Goal: Check status: Check status

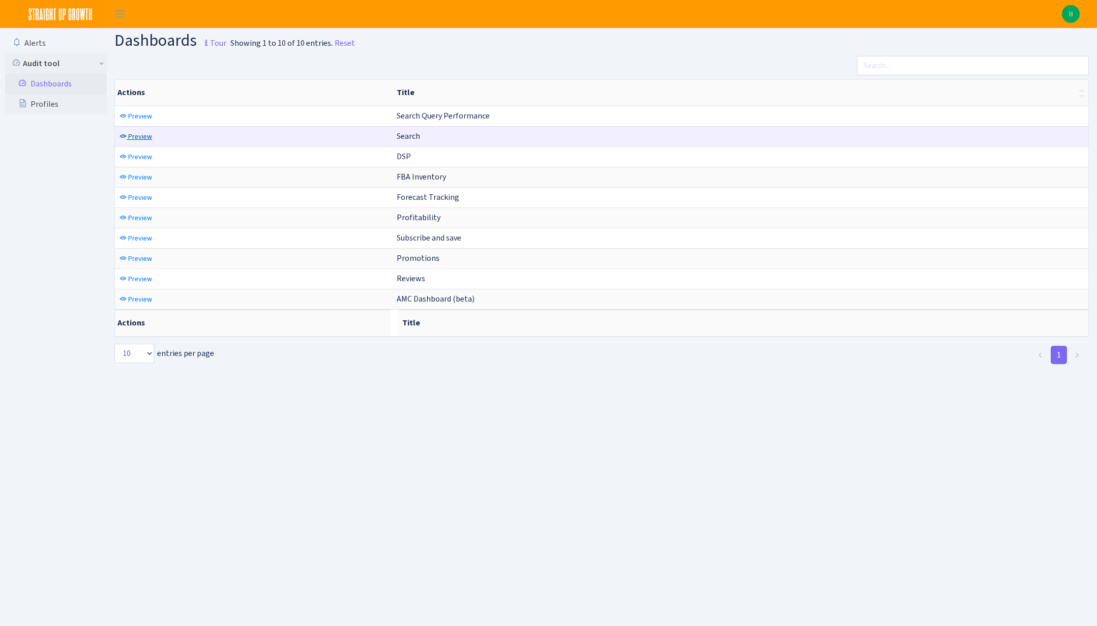
click at [135, 136] on span "Preview" at bounding box center [140, 137] width 24 height 10
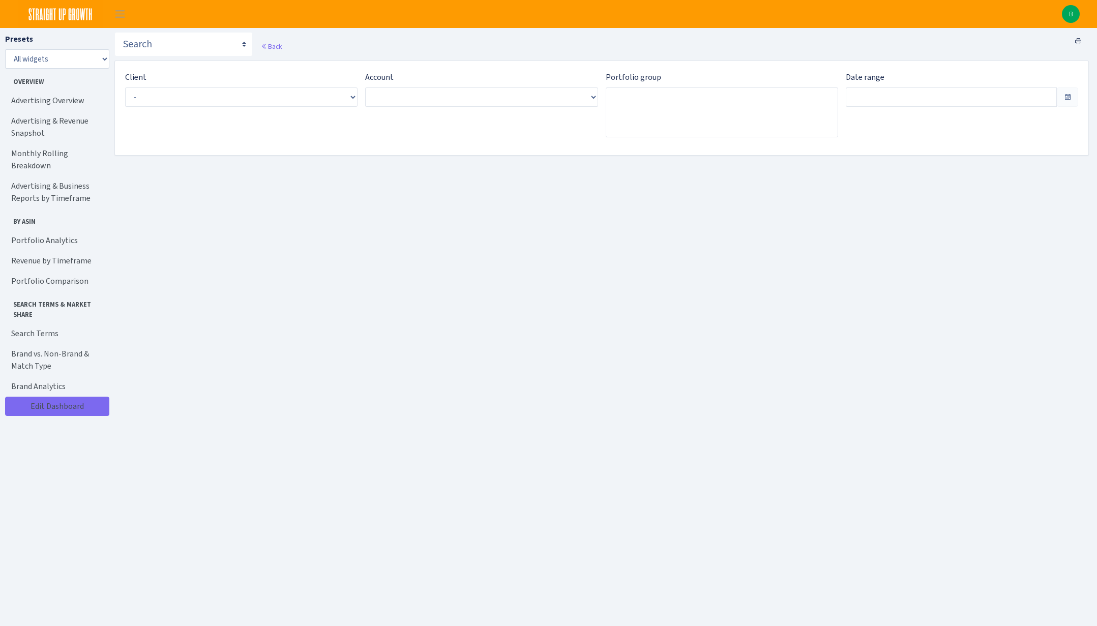
type input "Sep 12, 2025 - Oct 11, 2025"
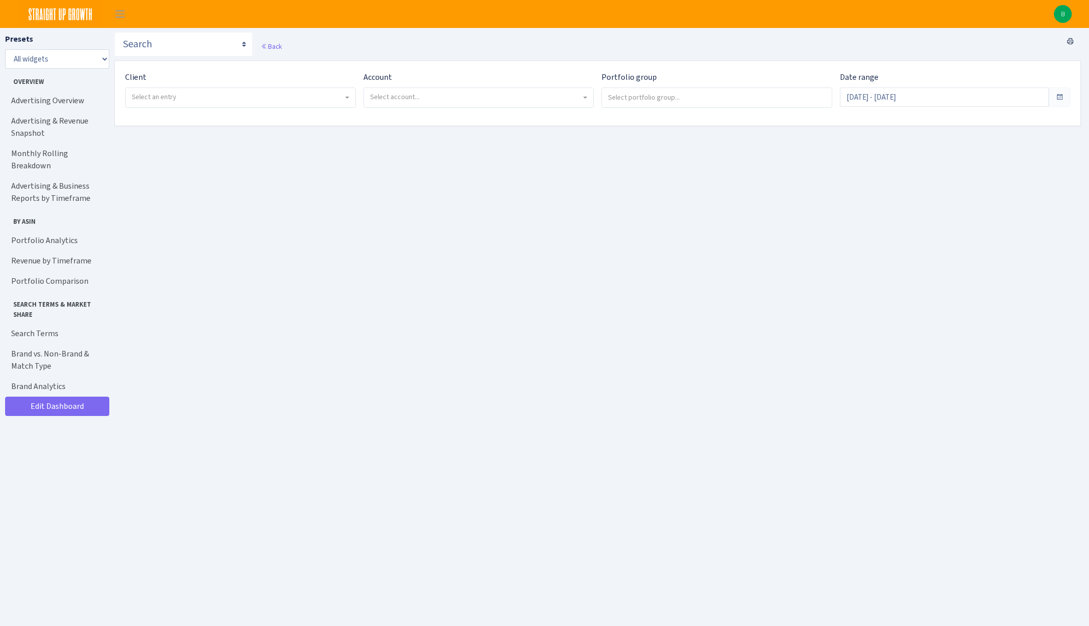
click at [1057, 97] on span at bounding box center [1060, 97] width 8 height 8
click at [201, 46] on select "Search Query Performance Search DSP FBA Inventory Forecast Tracking Profitabili…" at bounding box center [183, 44] width 138 height 24
click at [264, 105] on span "Select an entry" at bounding box center [241, 97] width 230 height 19
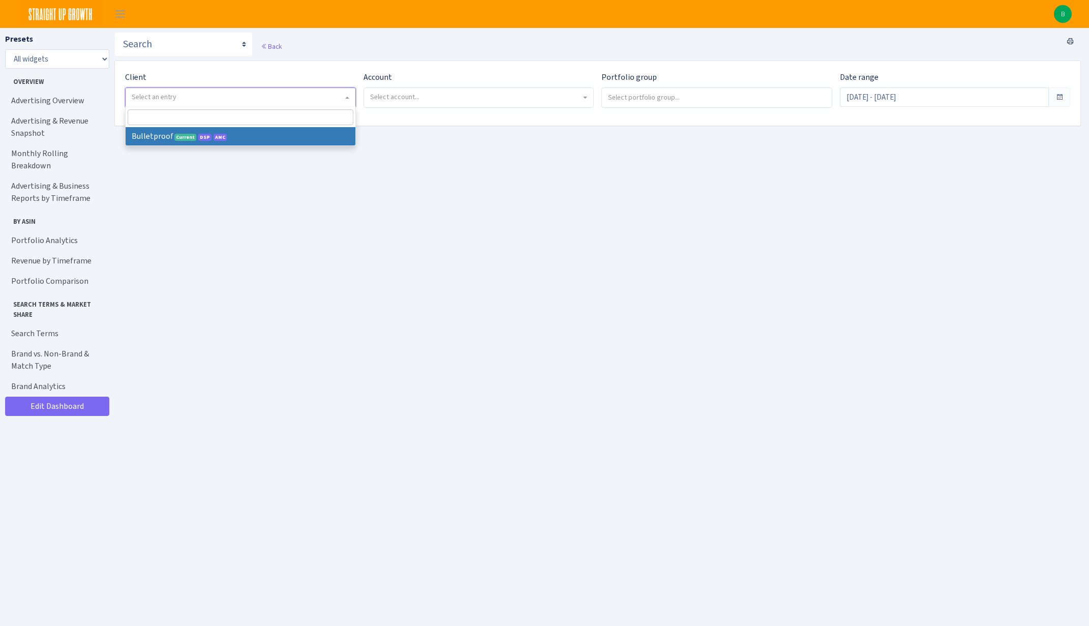
select select "409"
select select
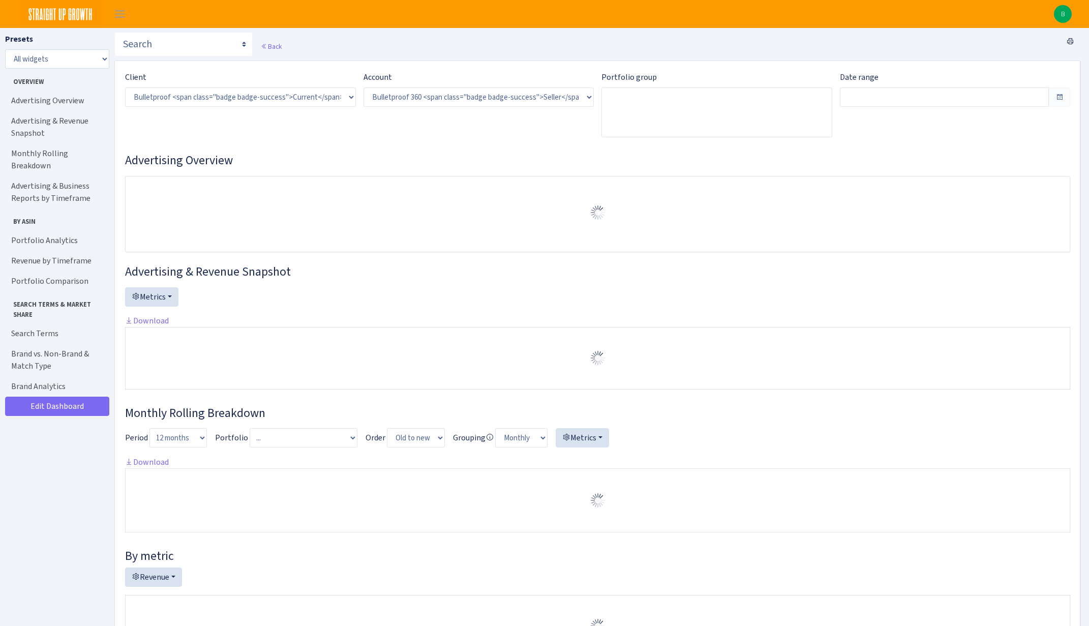
select select "3235730245795869"
type input "[DATE] - [DATE]"
type input "Aug 16, 2025 - Sep 14, 2025"
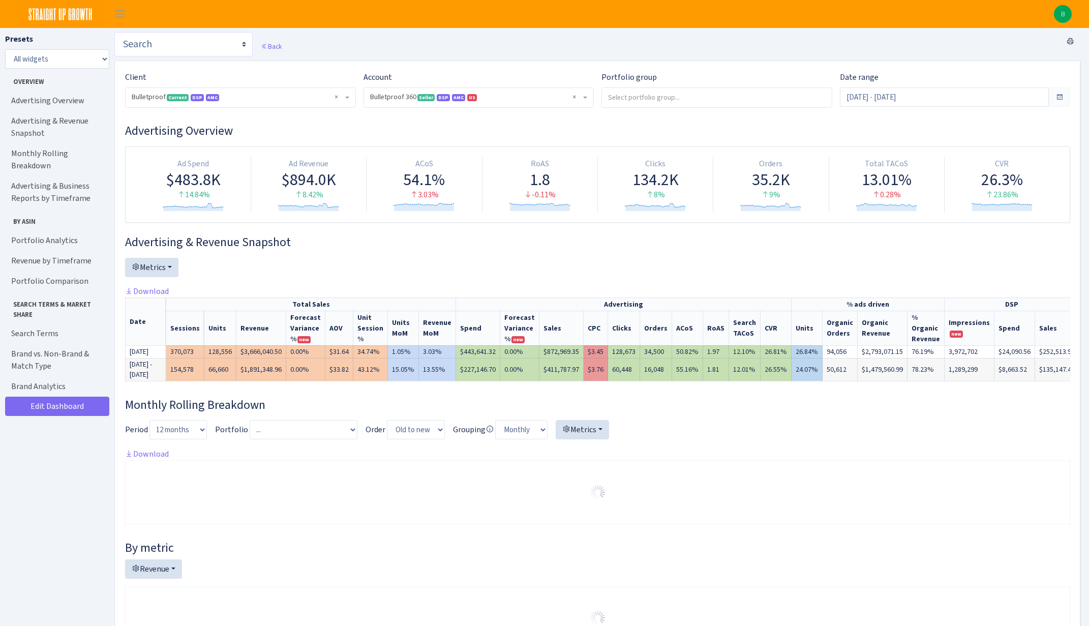
click at [213, 44] on select "Search Query Performance Search DSP FBA Inventory Forecast Tracking Profitabili…" at bounding box center [183, 44] width 138 height 24
select select "https://straightupgrowth.com/admin/dashboard/7/show"
click at [114, 32] on select "Search Query Performance Search DSP FBA Inventory Forecast Tracking Profitabili…" at bounding box center [183, 44] width 138 height 24
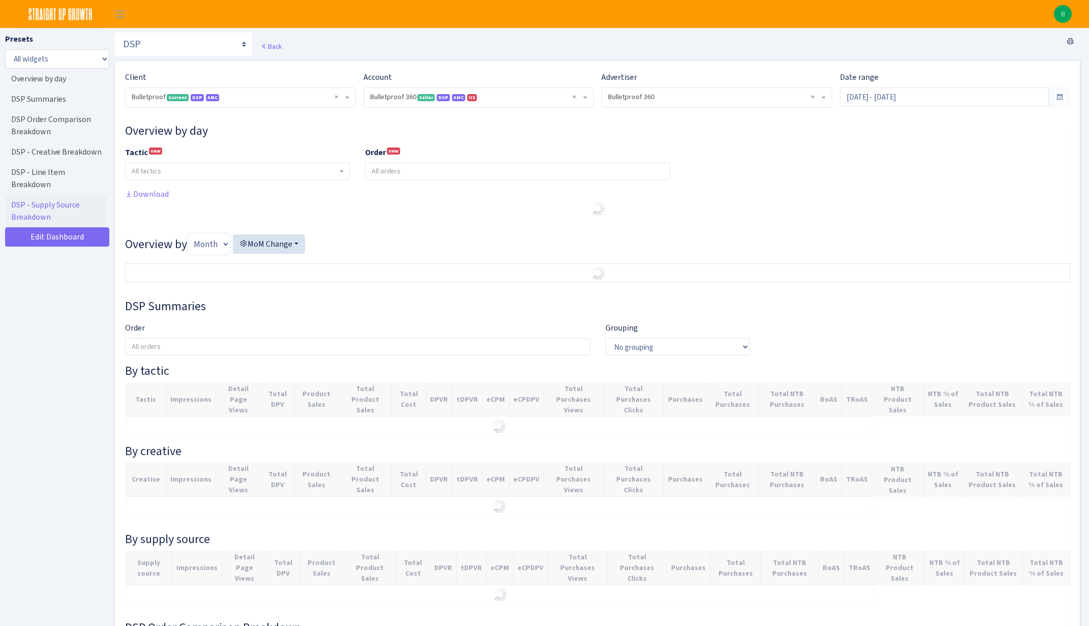
select select "3235730245795869"
select select "2888625790301"
select select
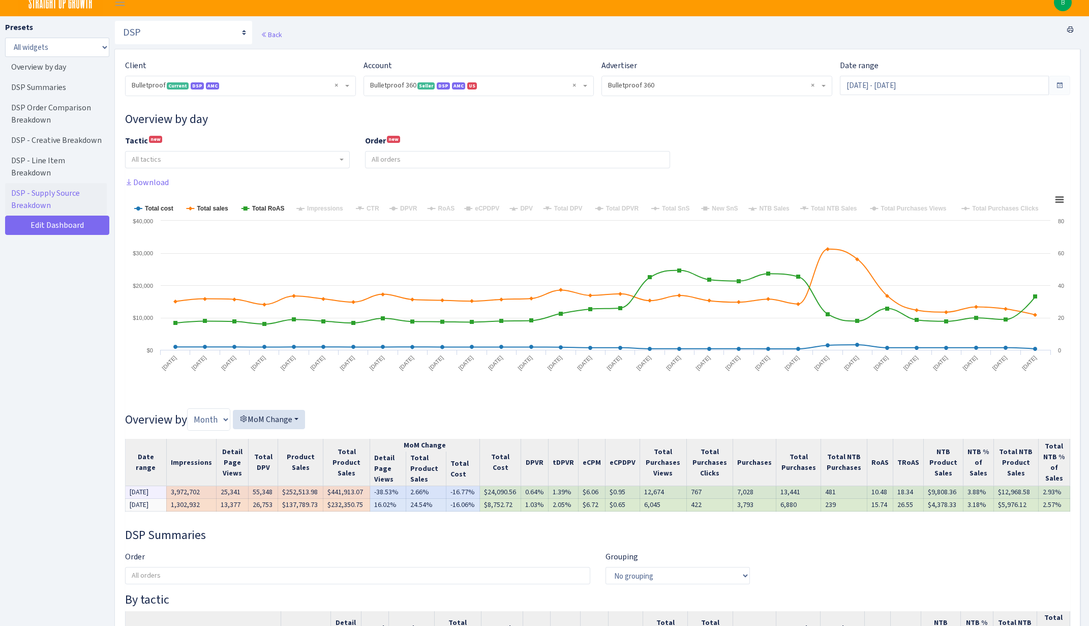
scroll to position [6, 0]
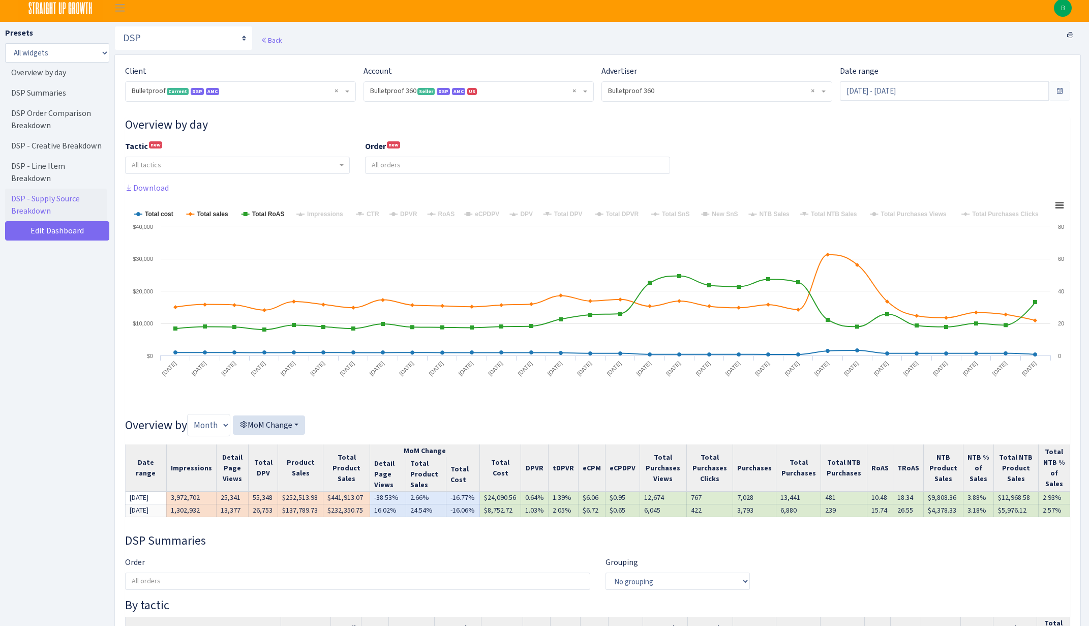
click at [1057, 89] on span at bounding box center [1060, 91] width 8 height 8
click at [1060, 91] on span at bounding box center [1060, 91] width 8 height 8
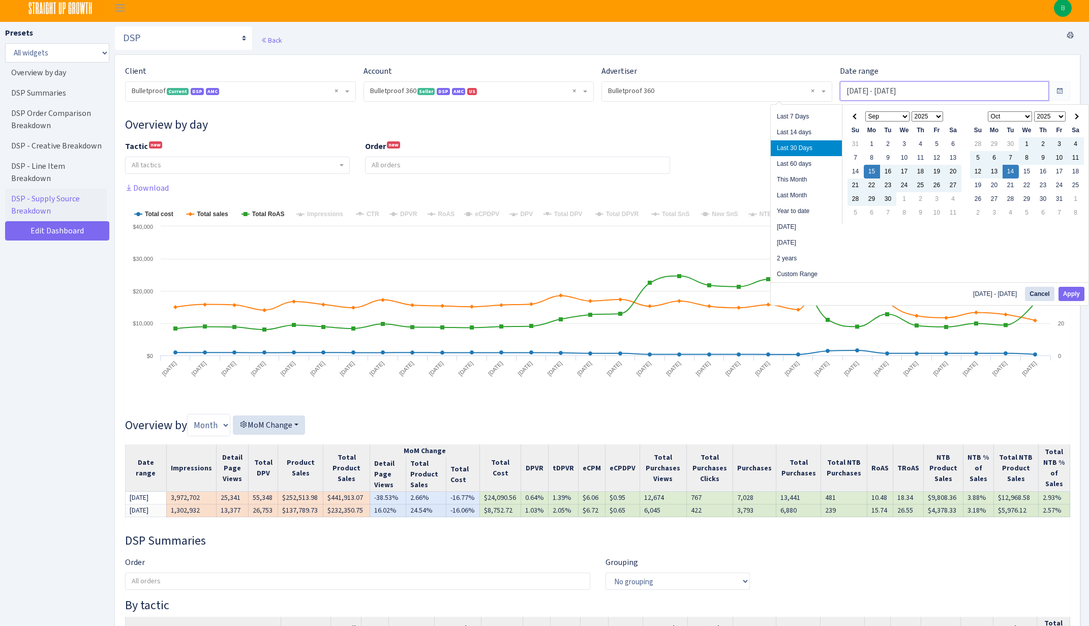
click at [1026, 93] on input "Sep 15, 2025 - Oct 14, 2025" at bounding box center [944, 90] width 209 height 19
click at [856, 117] on span at bounding box center [856, 116] width 6 height 6
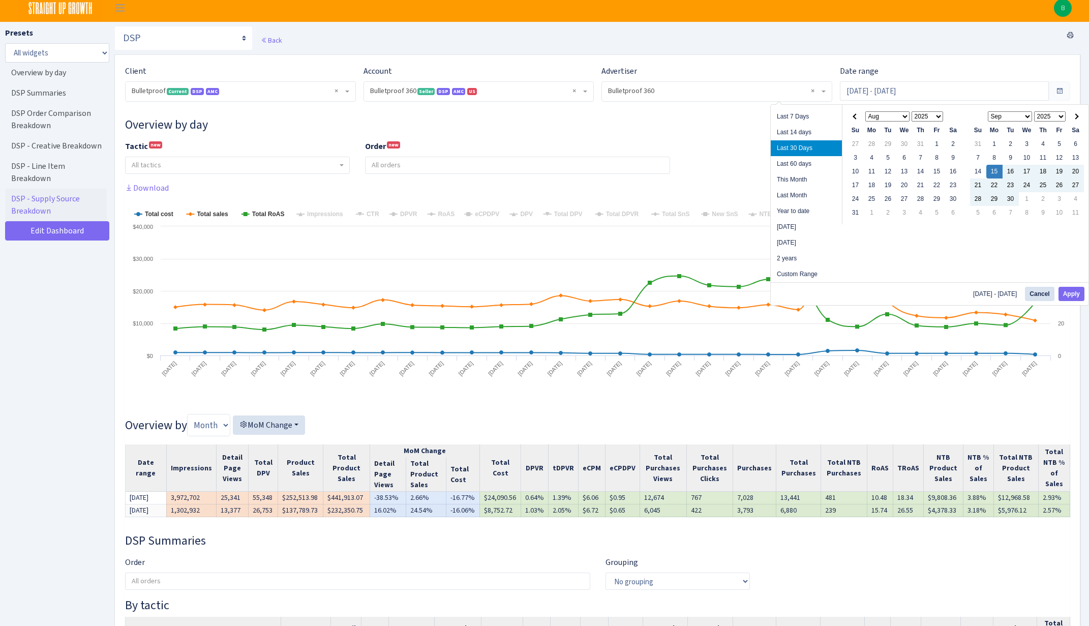
click at [856, 117] on span at bounding box center [856, 116] width 6 height 6
click at [852, 118] on th at bounding box center [856, 117] width 16 height 14
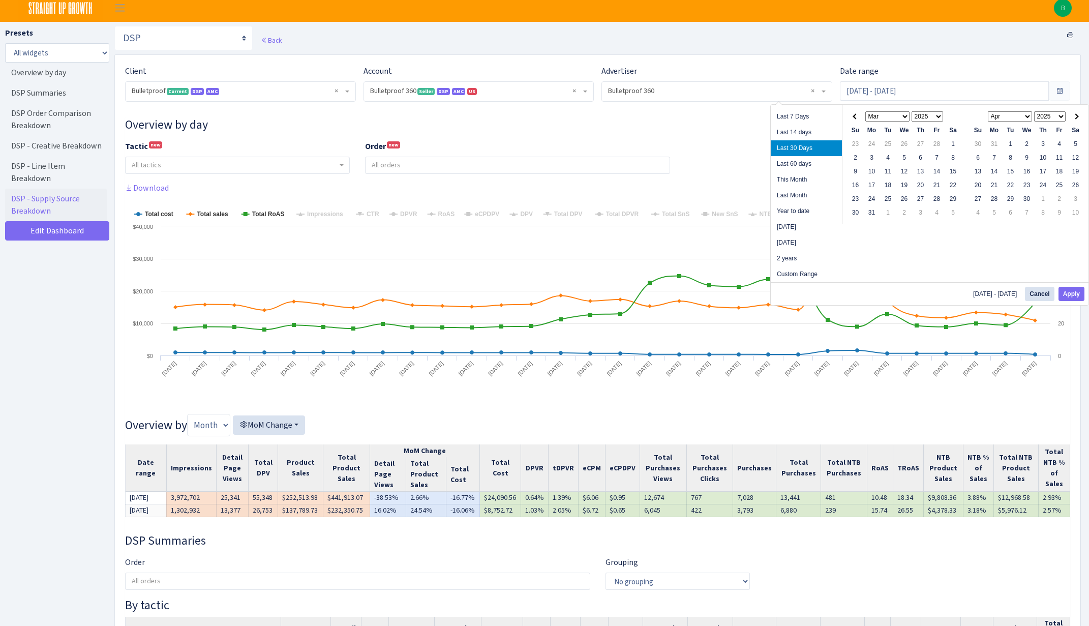
click at [852, 118] on th at bounding box center [856, 117] width 16 height 14
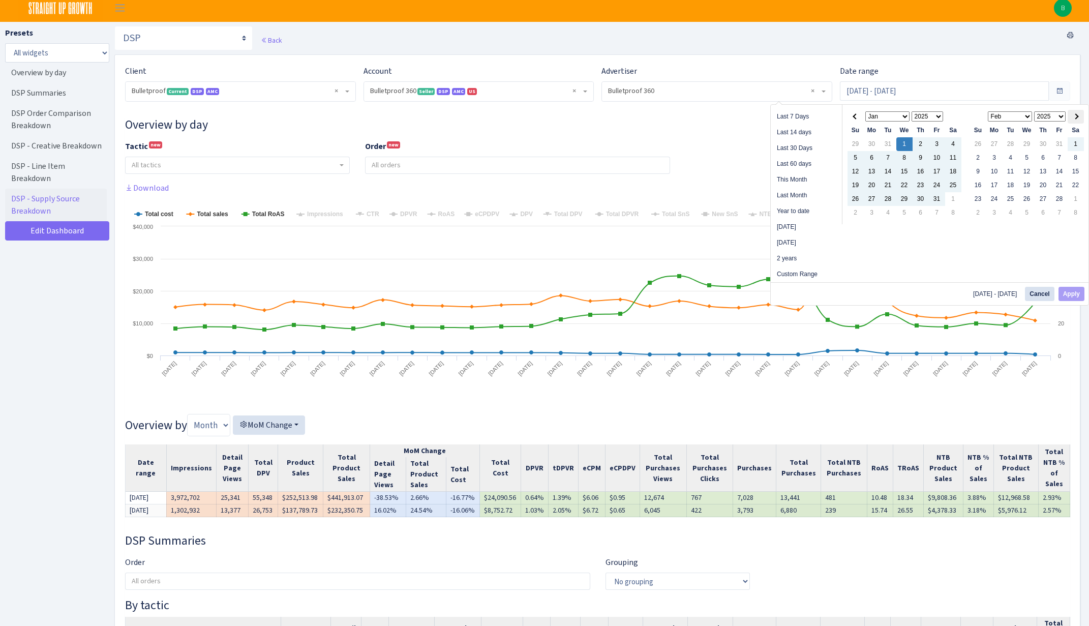
click at [1078, 116] on th at bounding box center [1076, 117] width 16 height 14
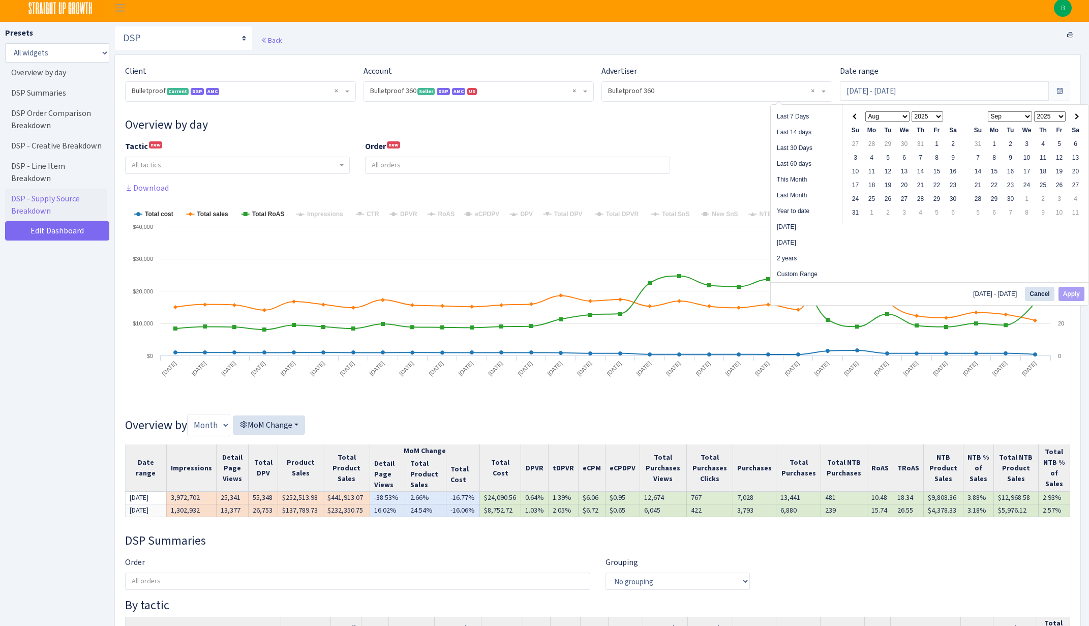
click at [1078, 116] on th at bounding box center [1076, 117] width 16 height 14
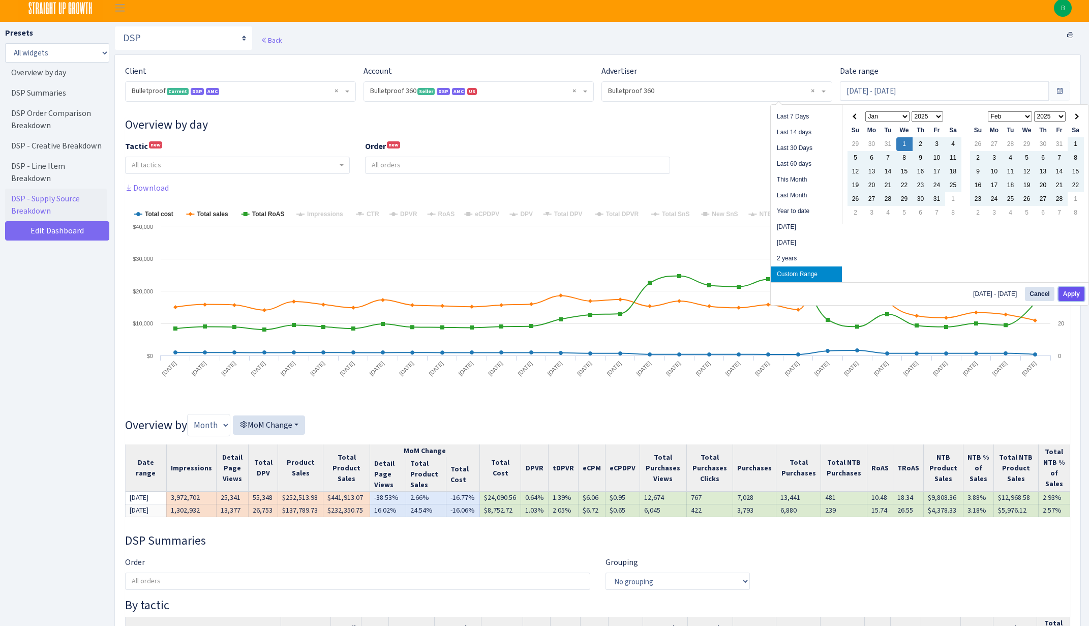
click at [1072, 293] on button "Apply" at bounding box center [1072, 294] width 26 height 14
type input "[DATE] - [DATE]"
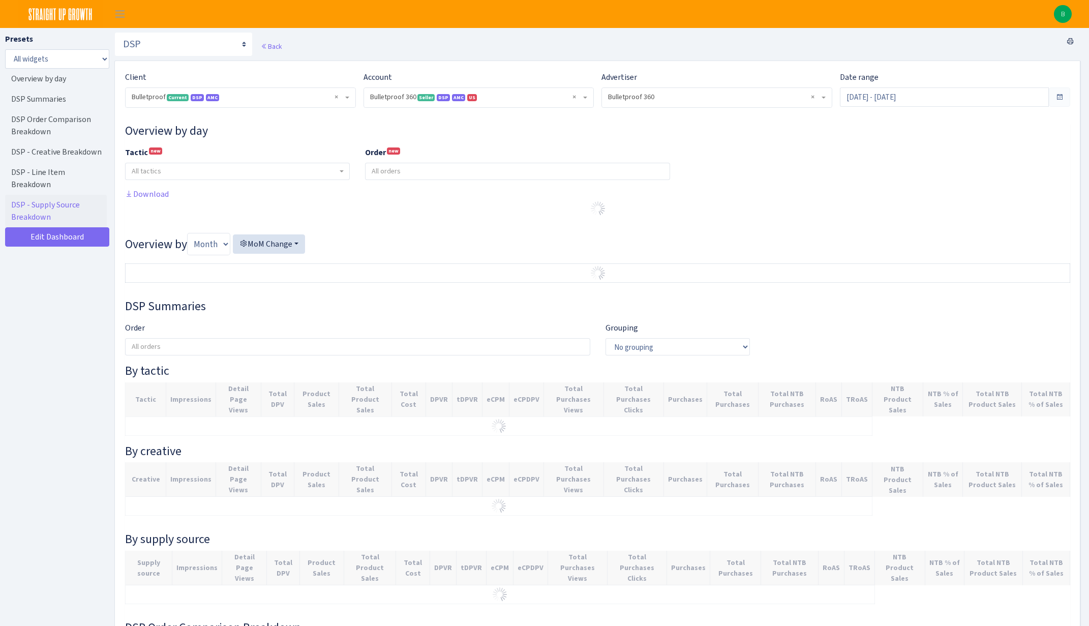
select select "3235730245795869"
select select "2888625790301"
select select
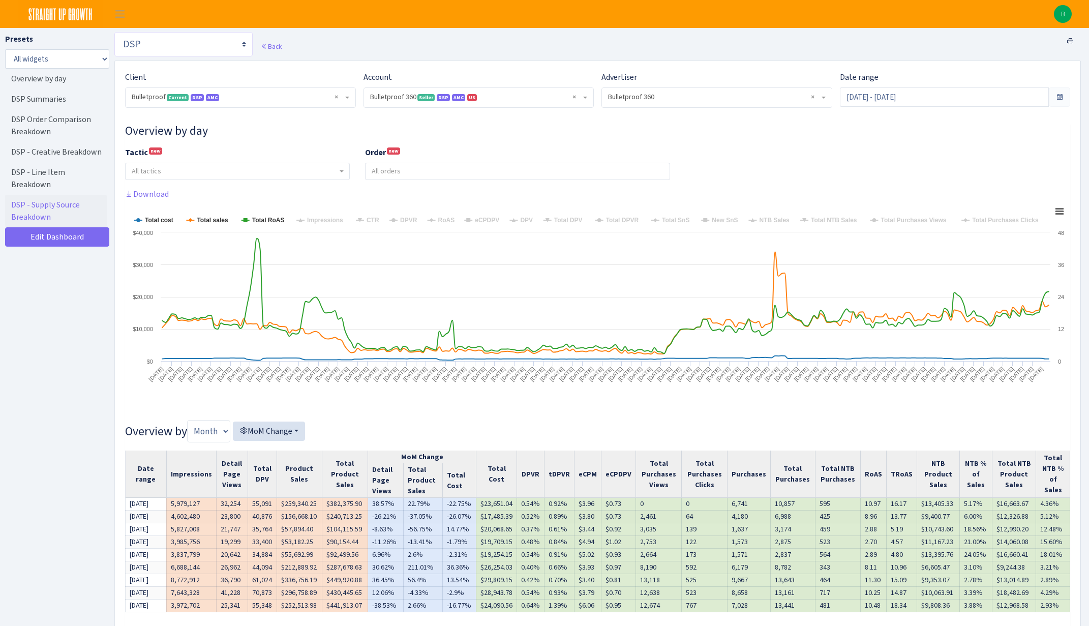
click at [243, 47] on select "Search Query Performance Search DSP FBA Inventory Forecast Tracking Profitabili…" at bounding box center [183, 44] width 138 height 24
select select "[URL][DOMAIN_NAME]"
click at [114, 32] on select "Search Query Performance Search DSP FBA Inventory Forecast Tracking Profitabili…" at bounding box center [183, 44] width 138 height 24
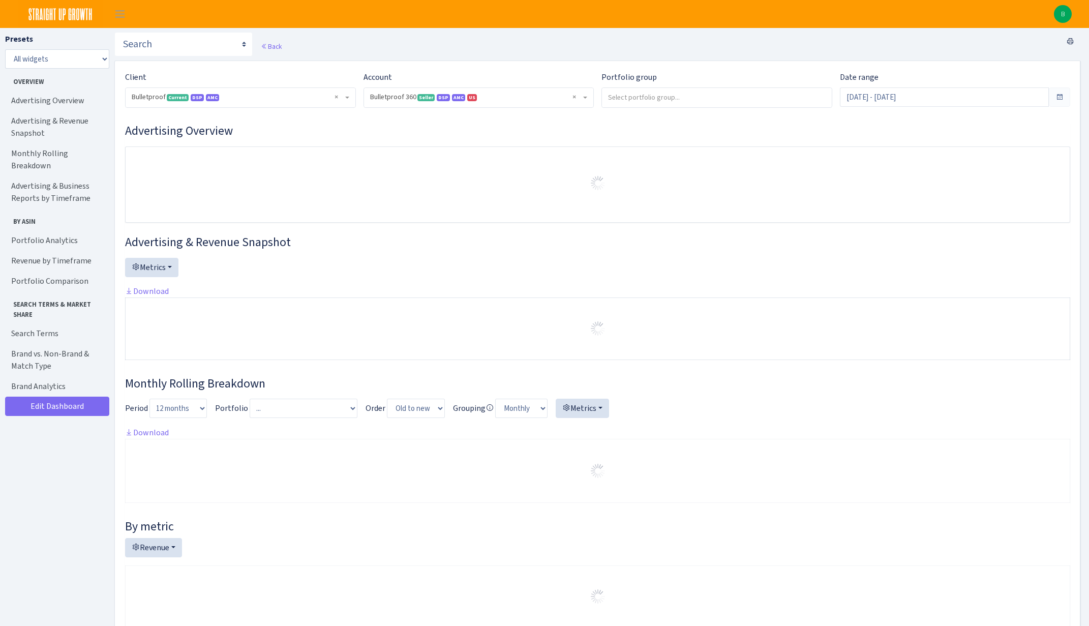
select select "3235730245795869"
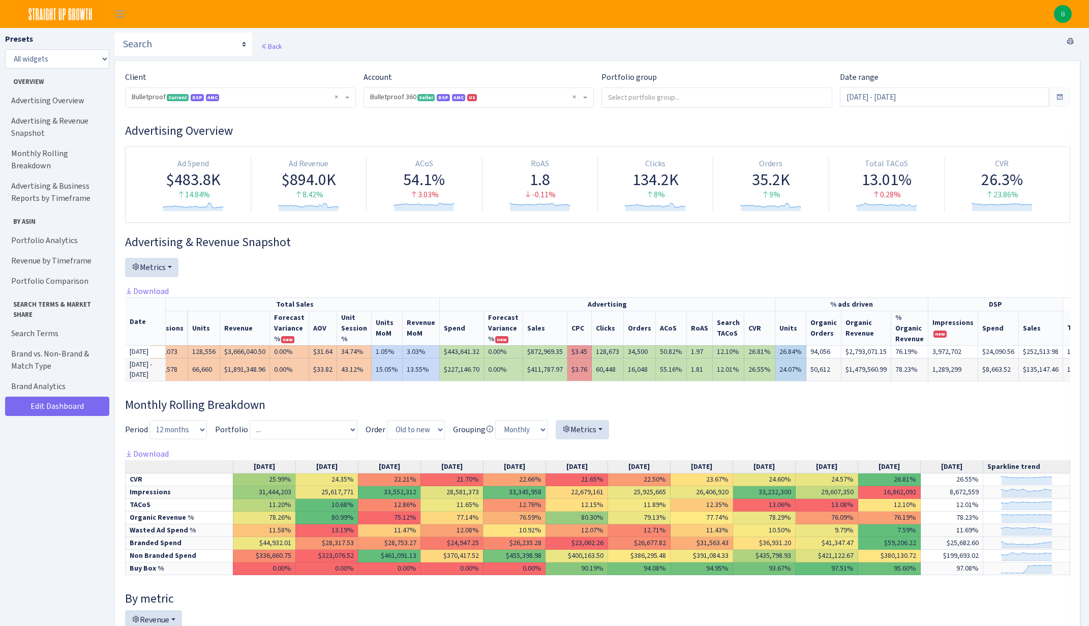
click at [1057, 96] on span at bounding box center [1060, 97] width 8 height 8
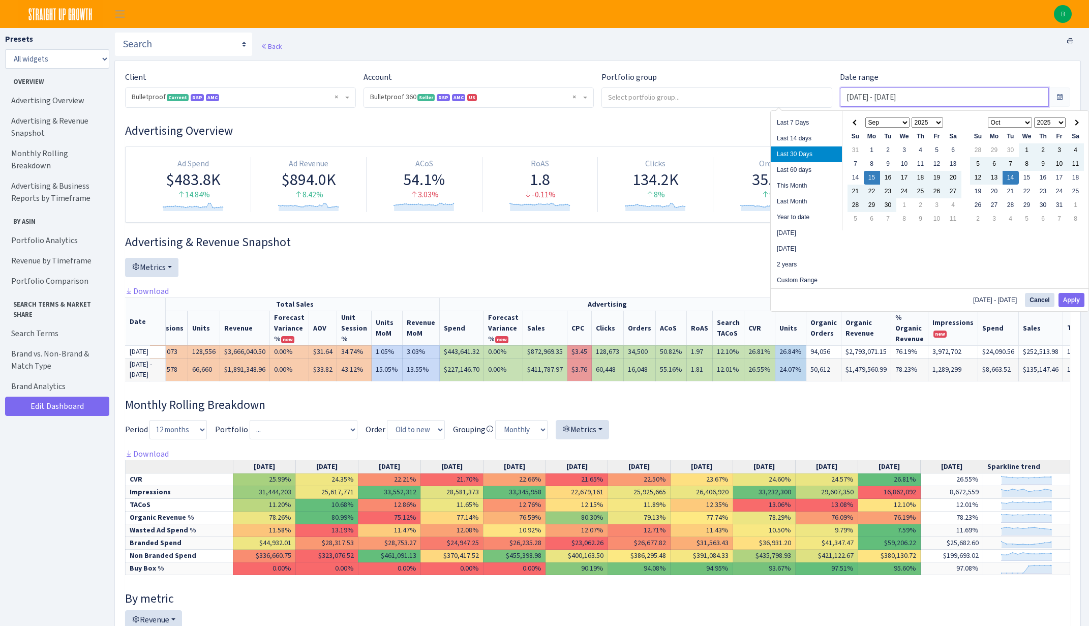
click at [1028, 97] on input "Sep 15, 2025 - Oct 14, 2025" at bounding box center [944, 96] width 209 height 19
click at [853, 123] on span at bounding box center [856, 122] width 6 height 6
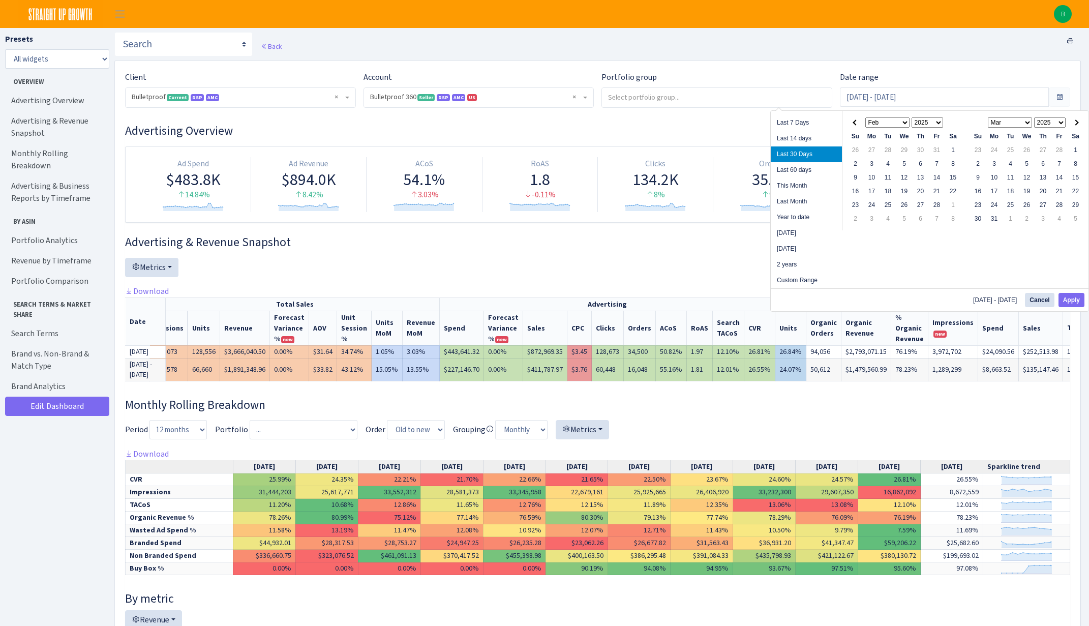
click at [853, 123] on span at bounding box center [856, 122] width 6 height 6
click at [1073, 119] on th at bounding box center [1076, 123] width 16 height 14
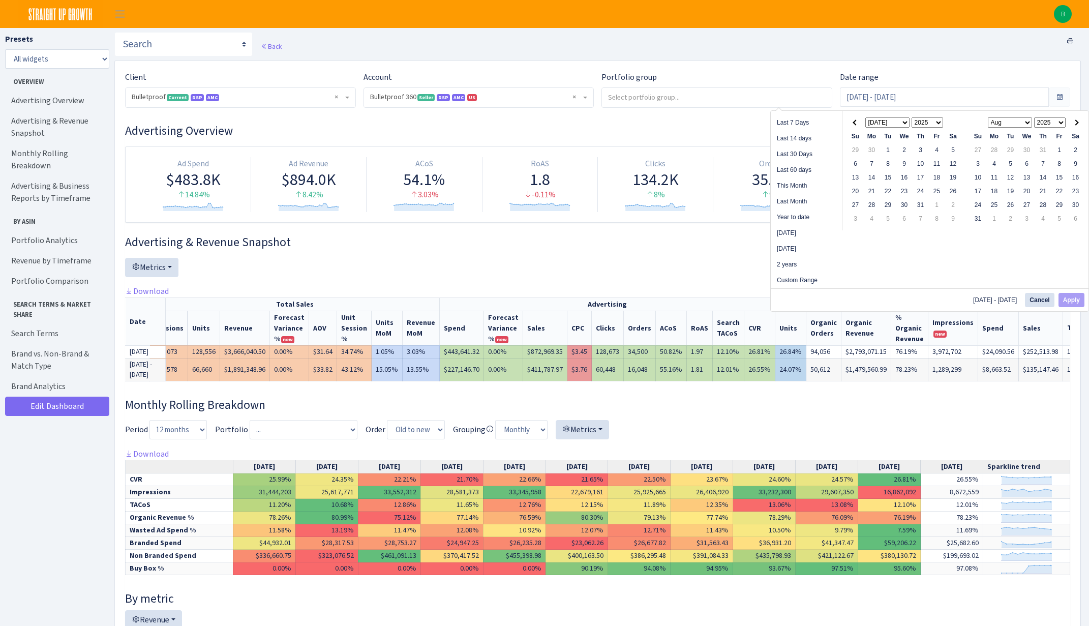
click at [1073, 119] on th at bounding box center [1076, 123] width 16 height 14
click at [859, 127] on th at bounding box center [856, 123] width 16 height 14
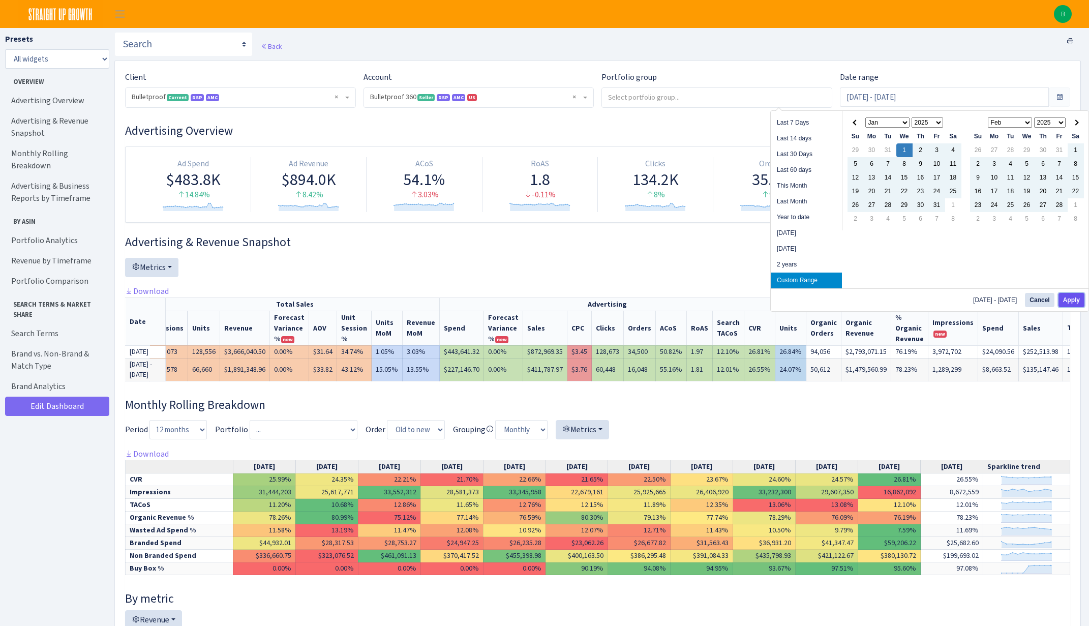
click at [1072, 299] on button "Apply" at bounding box center [1072, 300] width 26 height 14
type input "[DATE] - [DATE]"
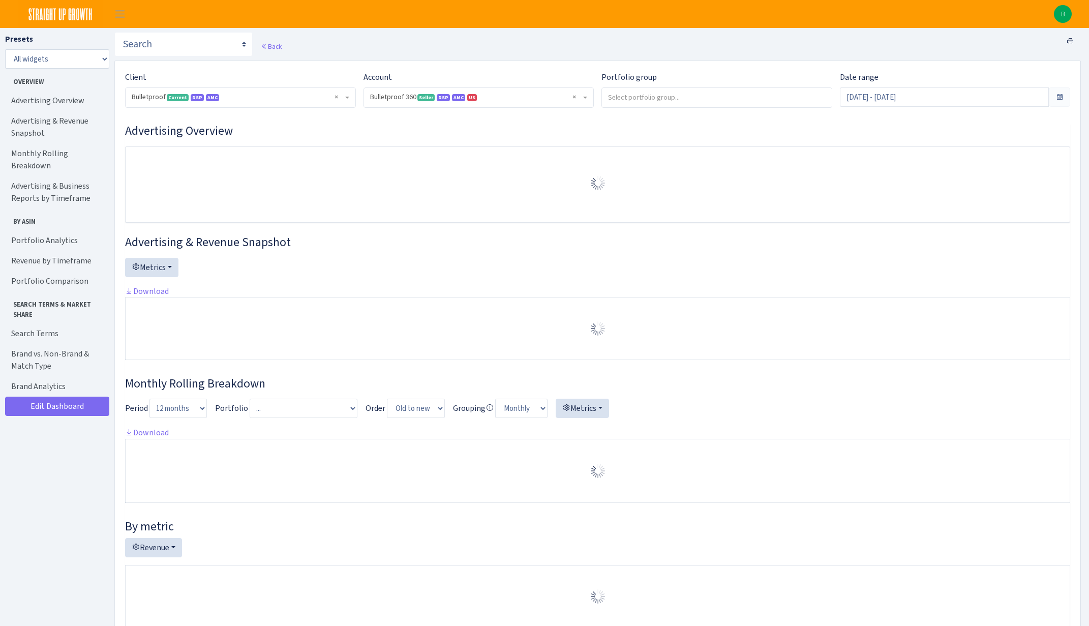
select select "3235730245795869"
